Goal: Transaction & Acquisition: Book appointment/travel/reservation

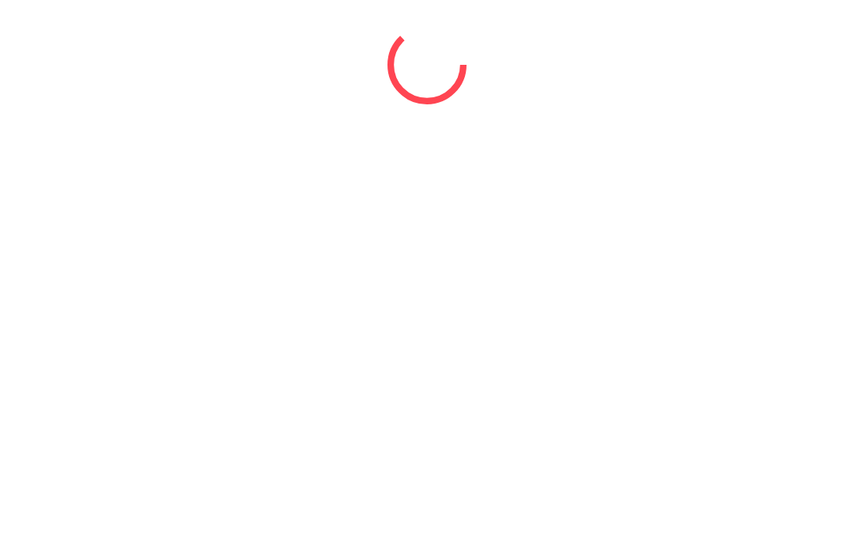
select select "*"
select select "****"
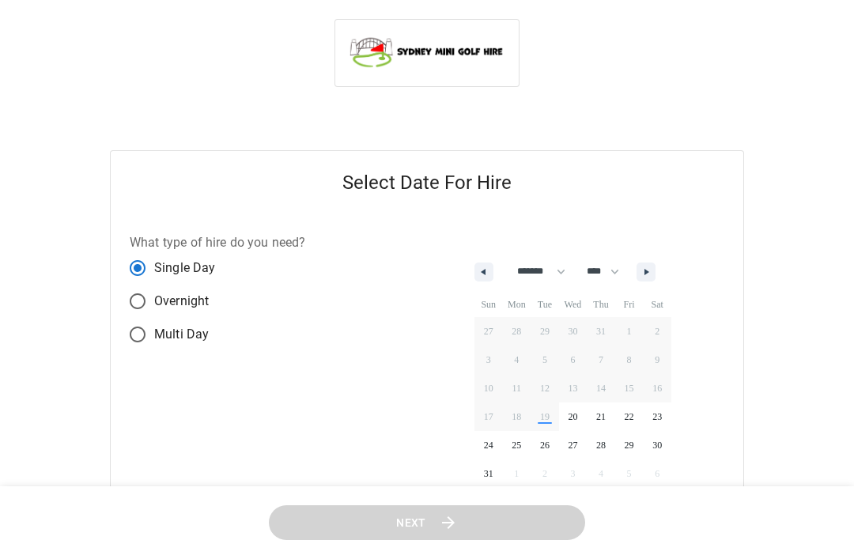
click at [561, 269] on select "******* ******** ***** ***** *** **** **** ****** ********* ******* ******** **…" at bounding box center [539, 272] width 66 height 27
select select "*"
click at [519, 364] on span "8" at bounding box center [516, 360] width 5 height 28
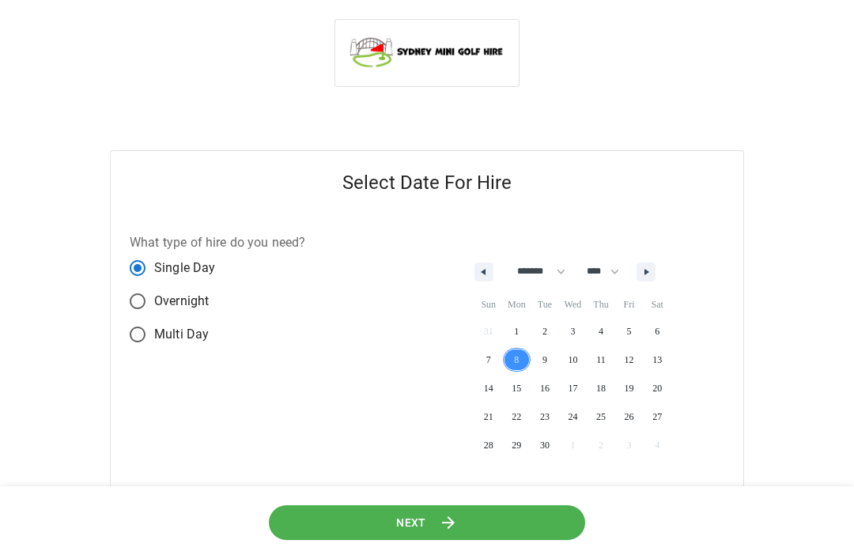
click at [437, 522] on button "Next" at bounding box center [428, 523] width 322 height 36
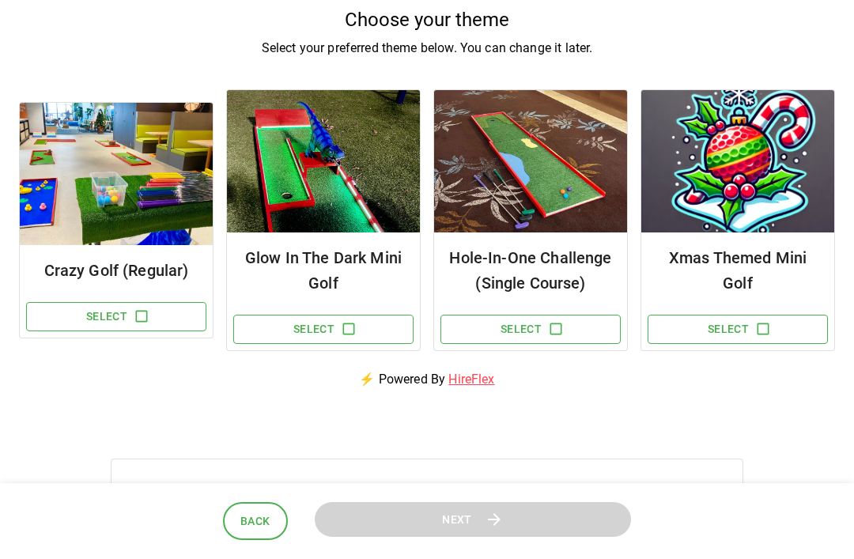
scroll to position [142, 0]
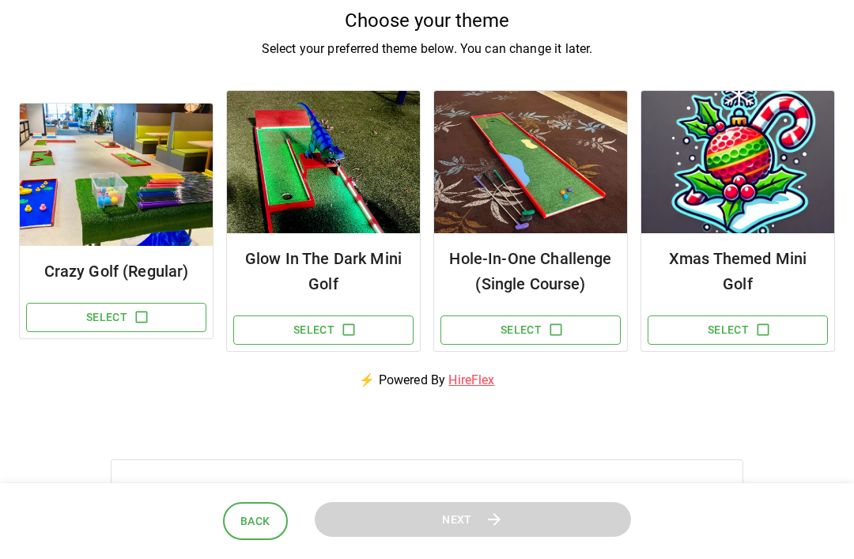
click at [141, 316] on icon "button" at bounding box center [142, 317] width 16 height 16
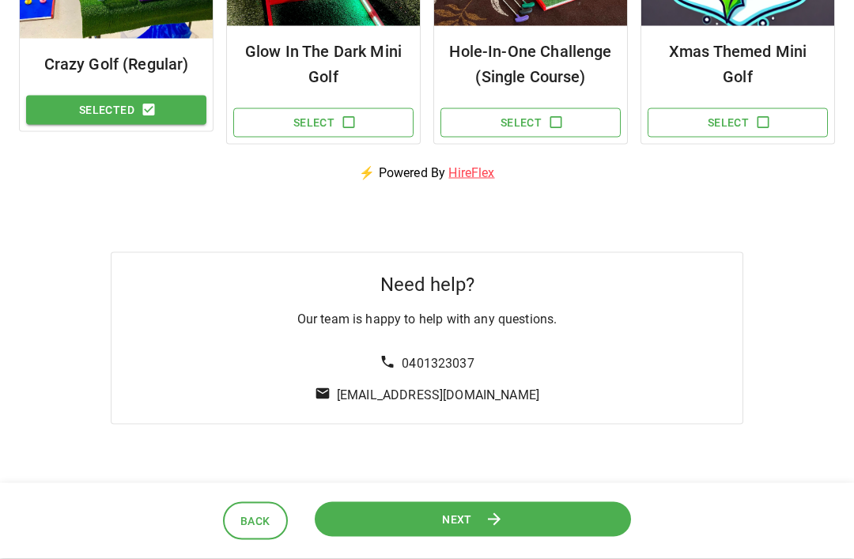
click at [476, 538] on button "Next" at bounding box center [472, 520] width 327 height 36
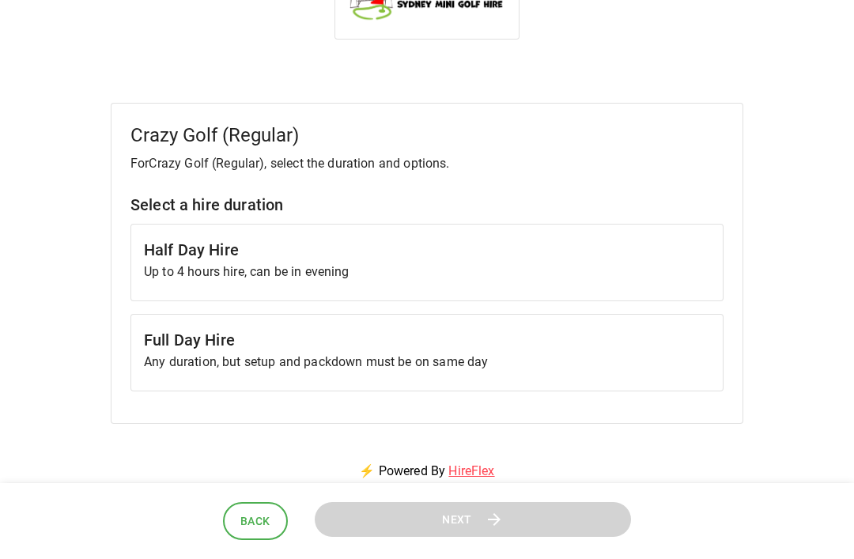
scroll to position [0, 0]
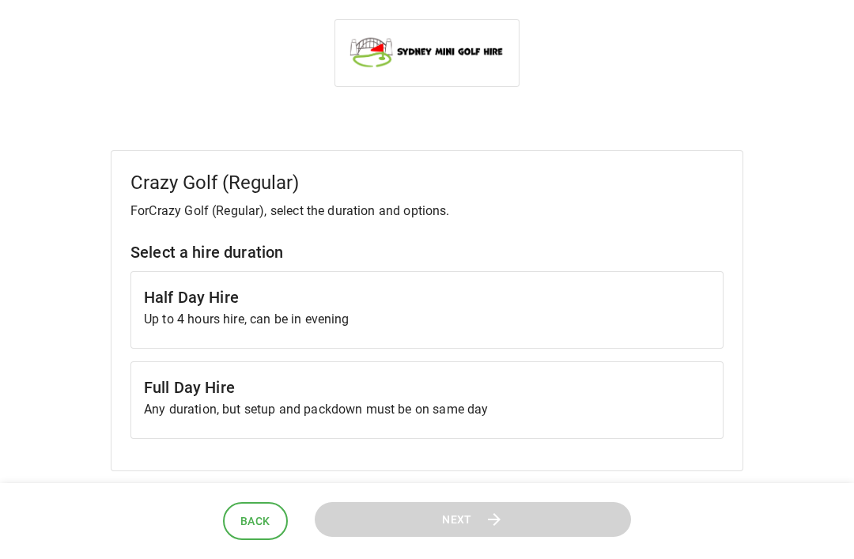
click at [384, 400] on h6 "Full Day Hire" at bounding box center [427, 387] width 566 height 25
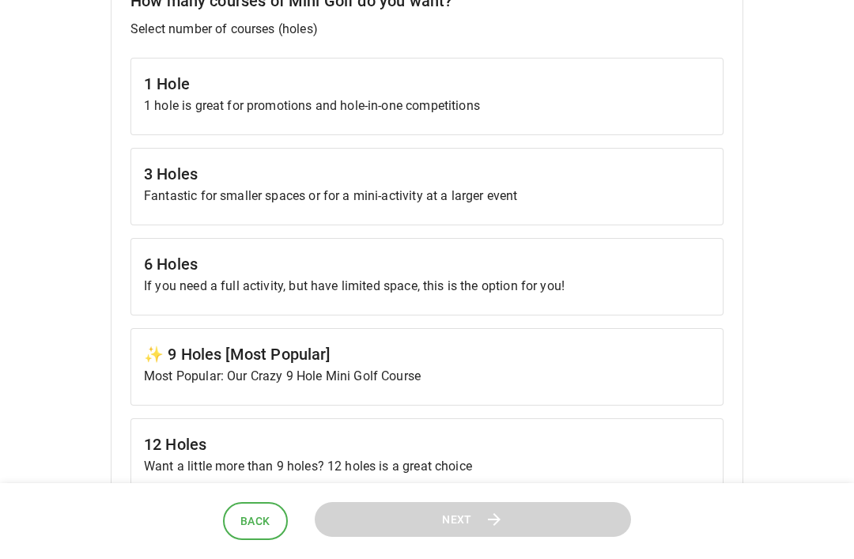
scroll to position [517, 0]
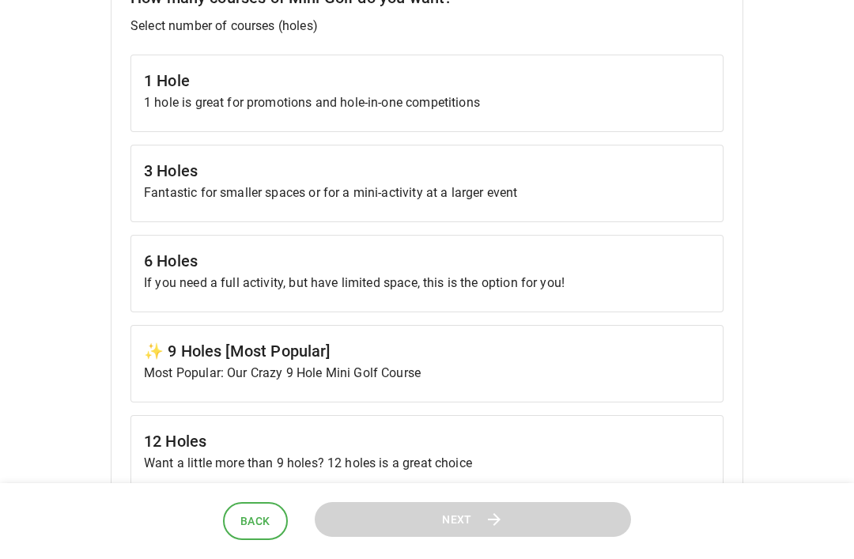
click at [303, 283] on p "If you need a full activity, but have limited space, this is the option for you!" at bounding box center [427, 283] width 566 height 19
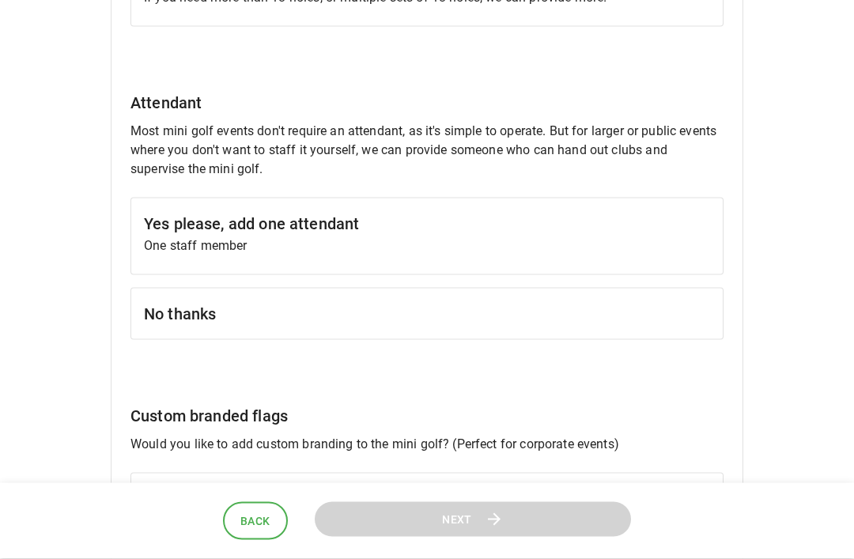
scroll to position [1257, 0]
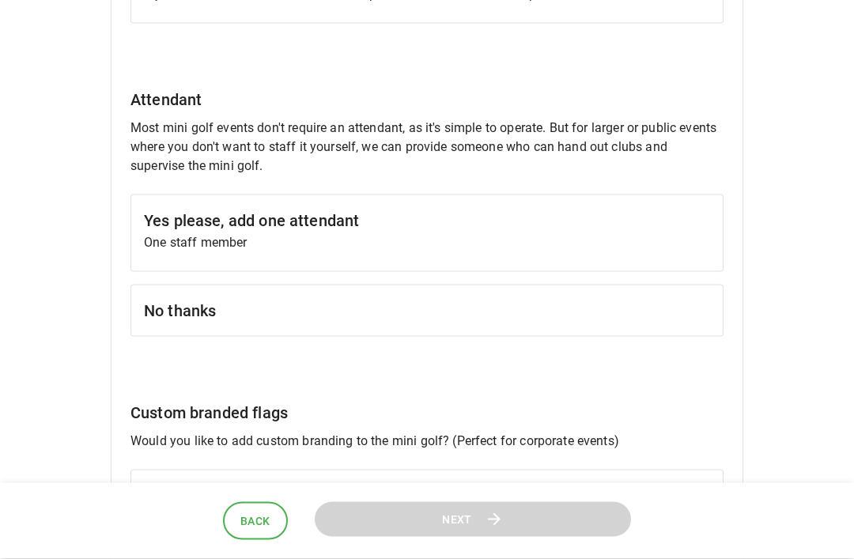
click at [248, 323] on div "No thanks" at bounding box center [427, 311] width 593 height 52
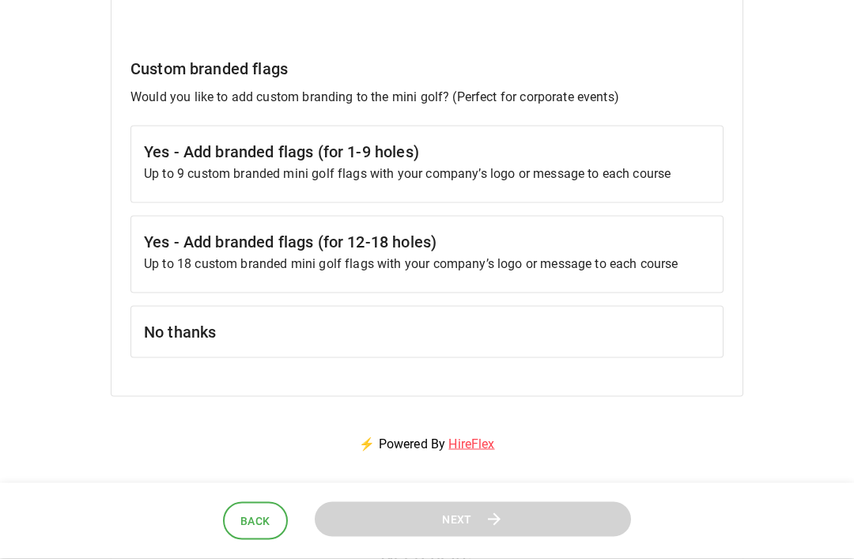
scroll to position [1602, 0]
click at [272, 328] on h6 "No thanks" at bounding box center [427, 331] width 566 height 25
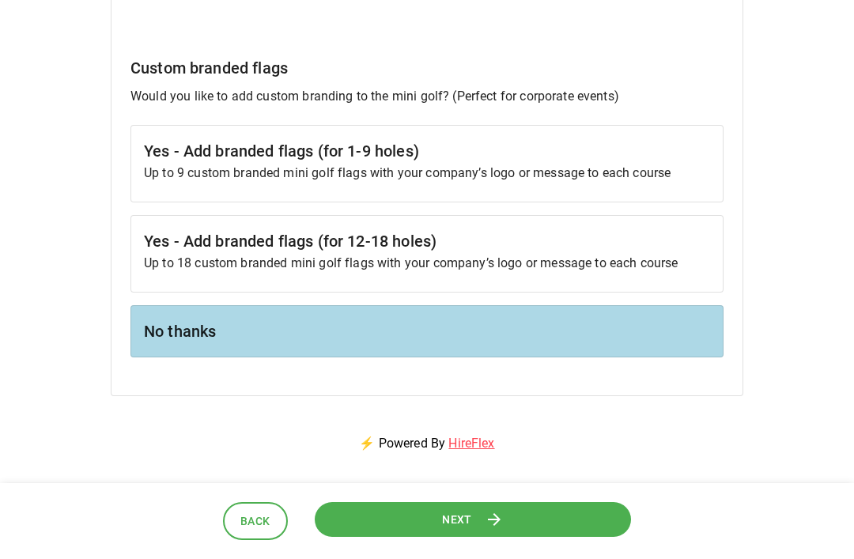
click at [480, 537] on button "Next" at bounding box center [473, 520] width 318 height 36
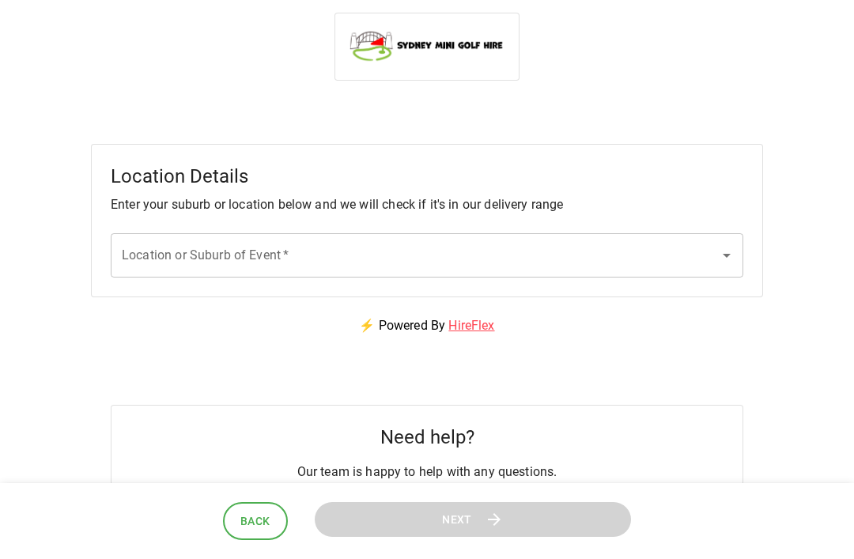
scroll to position [1, 0]
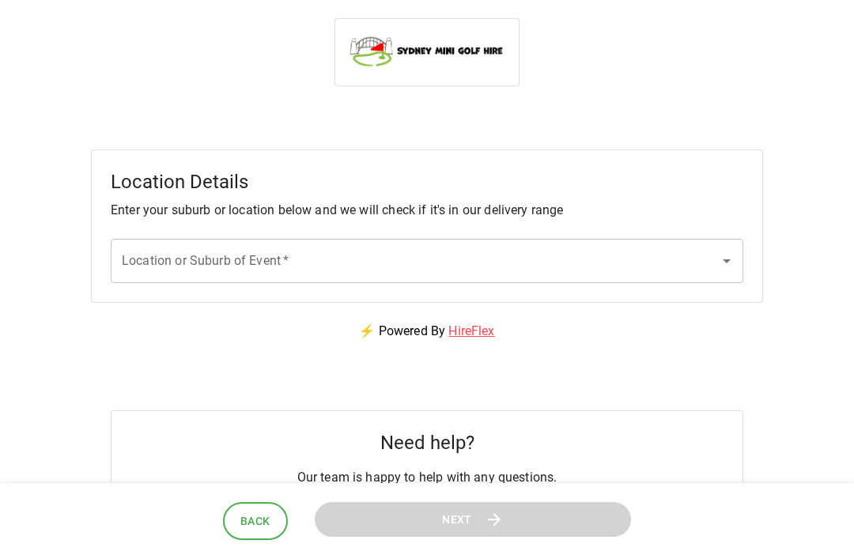
click at [730, 252] on icon "Open" at bounding box center [727, 261] width 19 height 19
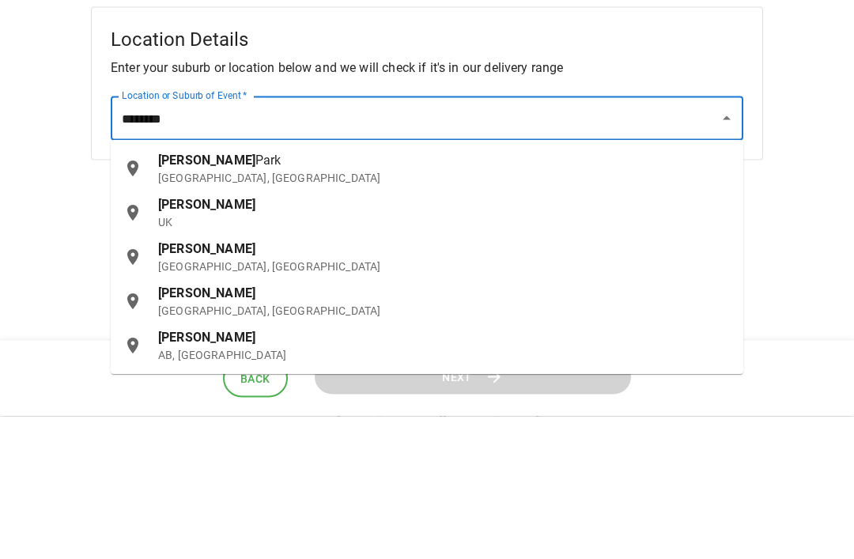
click at [256, 296] on span "Park" at bounding box center [269, 303] width 26 height 15
type input "**********"
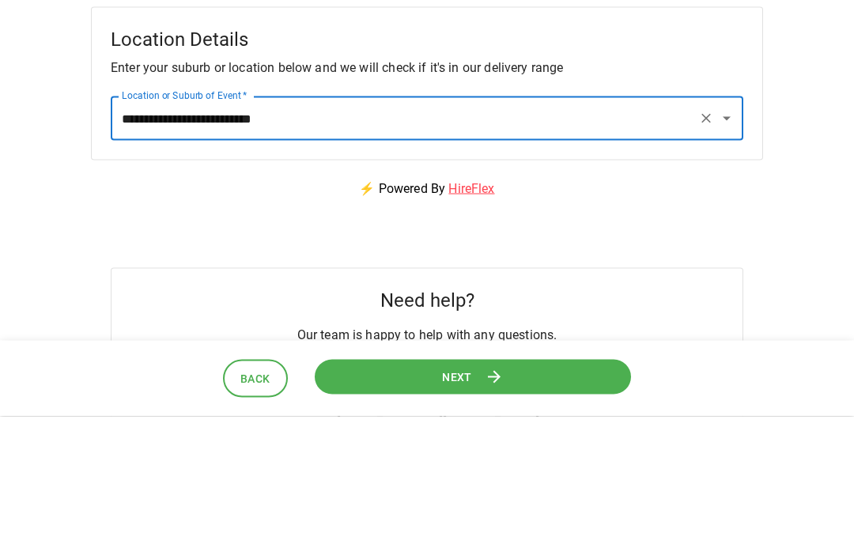
scroll to position [144, 0]
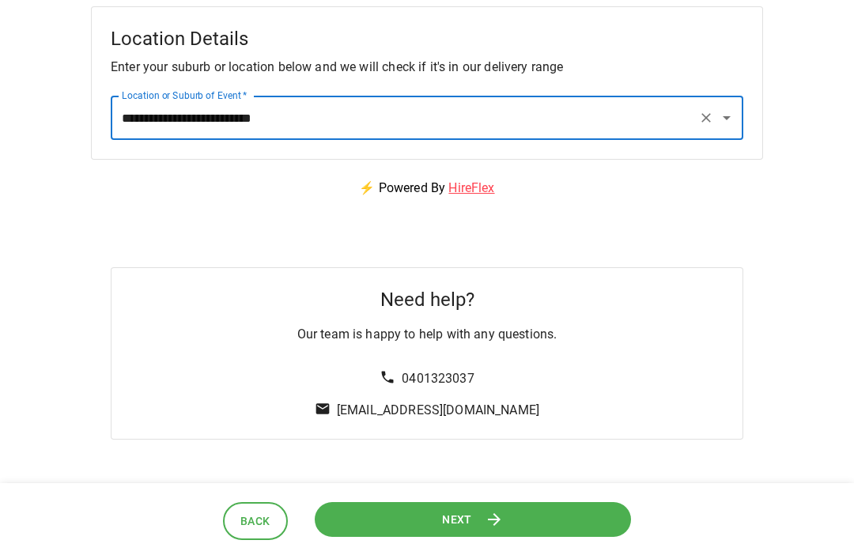
click at [470, 521] on span "Next" at bounding box center [456, 519] width 30 height 20
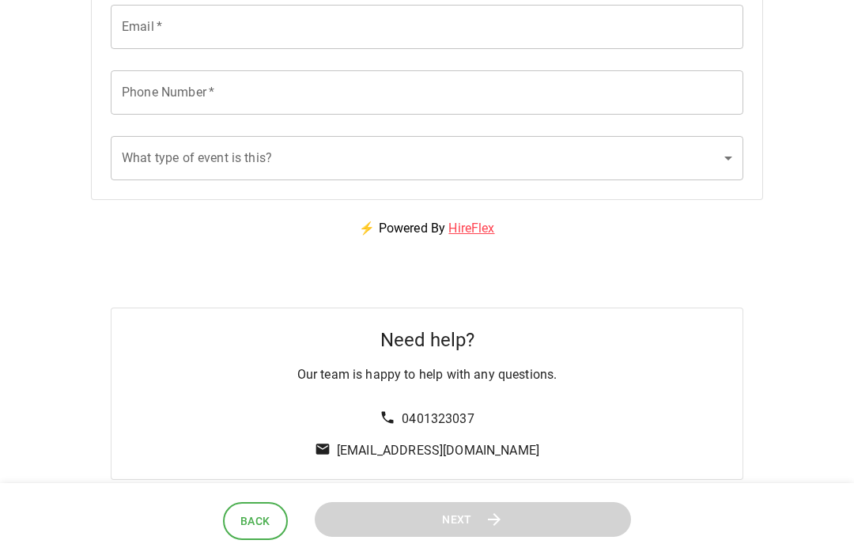
scroll to position [449, 0]
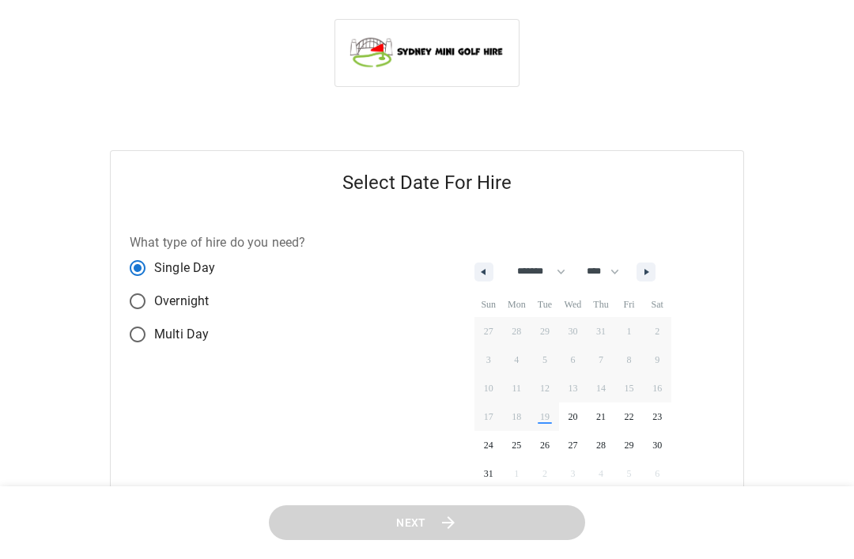
select select "*"
select select "****"
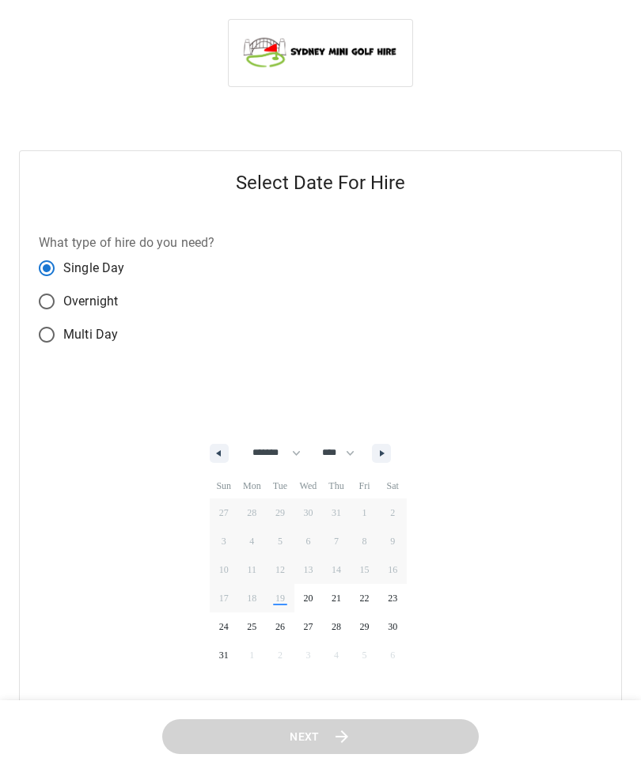
click at [345, 559] on header "Next" at bounding box center [320, 737] width 641 height 74
